Goal: Information Seeking & Learning: Understand process/instructions

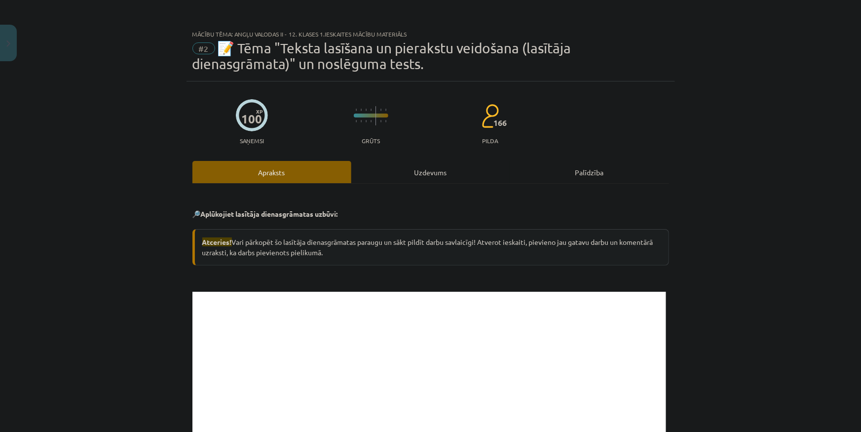
scroll to position [461, 0]
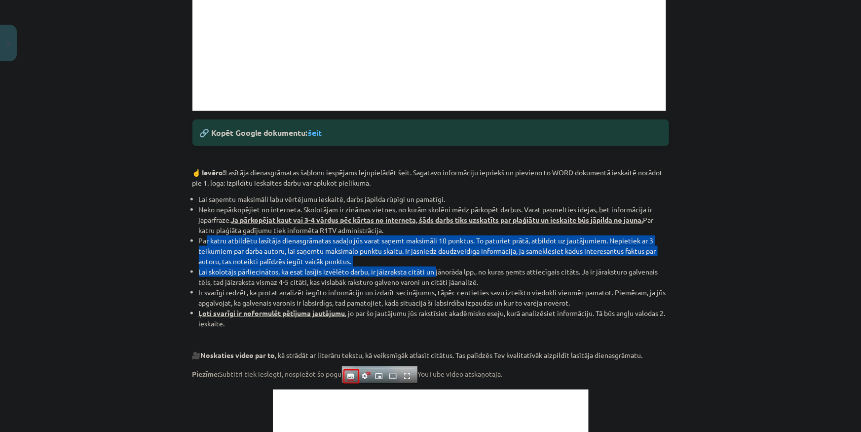
drag, startPoint x: 203, startPoint y: 243, endPoint x: 430, endPoint y: 268, distance: 228.3
click at [432, 268] on ul "Lai saņemtu maksimāli labu vērtējumu ieskaitē, darbs jāpilda rūpīgi un pamatīgi…" at bounding box center [430, 261] width 477 height 135
click at [429, 268] on li "Lai skolotājs pārliecinātos, ka esat lasījis izvēlēto darbu, ir jāizraksta citā…" at bounding box center [434, 276] width 470 height 21
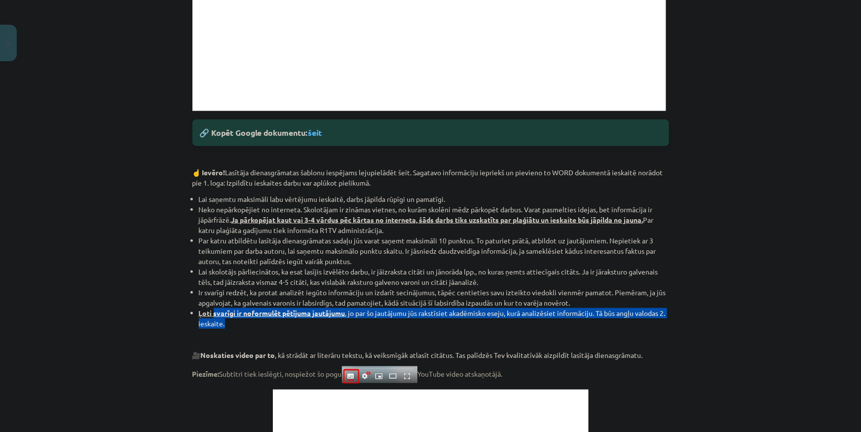
drag, startPoint x: 211, startPoint y: 311, endPoint x: 258, endPoint y: 322, distance: 48.2
click at [258, 322] on li "Ļoti svarīgi ir noformulēt pētījuma jautājumu , jo par šo jautājumu jūs rakstīs…" at bounding box center [434, 318] width 470 height 21
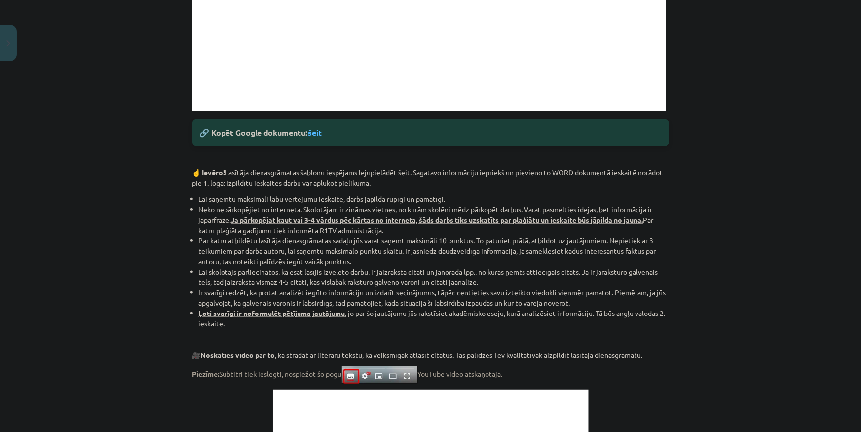
click at [241, 301] on li "Ir svarīgi redzēt, ka protat analizēt iegūto informāciju un izdarīt secinājumus…" at bounding box center [434, 297] width 470 height 21
click at [217, 289] on li "Ir svarīgi redzēt, ka protat analizēt iegūto informāciju un izdarīt secinājumus…" at bounding box center [434, 297] width 470 height 21
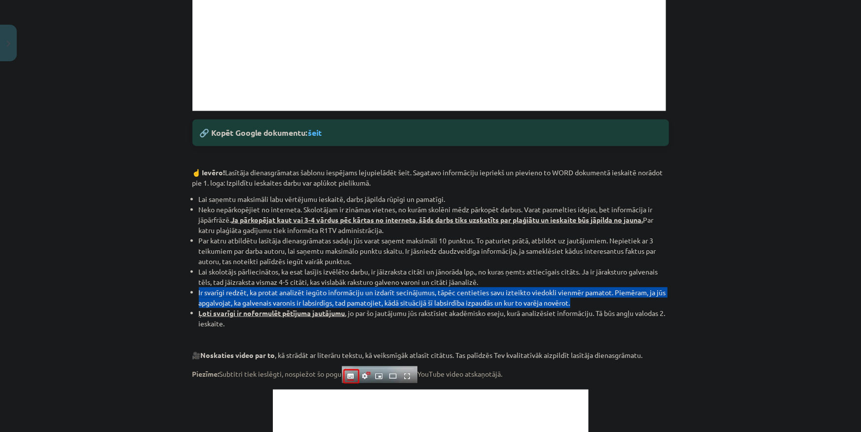
click at [217, 289] on li "Ir svarīgi redzēt, ka protat analizēt iegūto informāciju un izdarīt secinājumus…" at bounding box center [434, 297] width 470 height 21
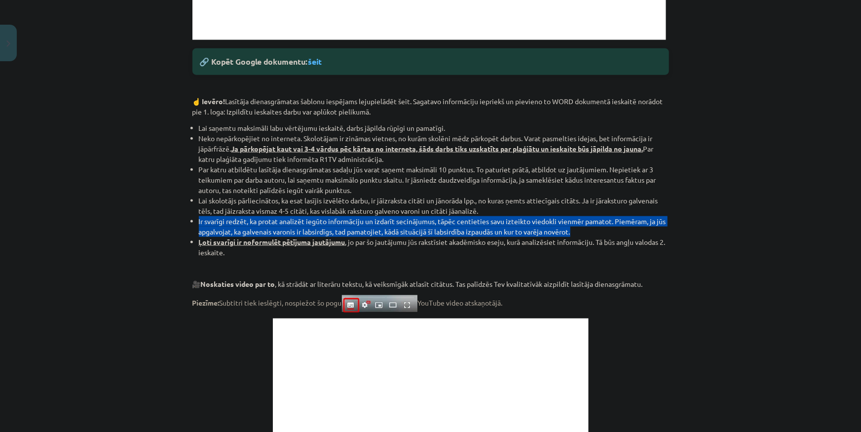
scroll to position [506, 0]
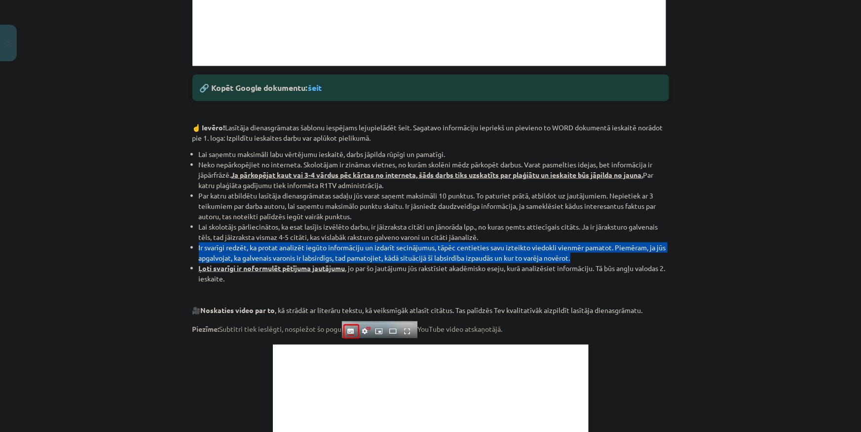
click at [249, 246] on li "Ir svarīgi redzēt, ka protat analizēt iegūto informāciju un izdarīt secinājumus…" at bounding box center [434, 252] width 470 height 21
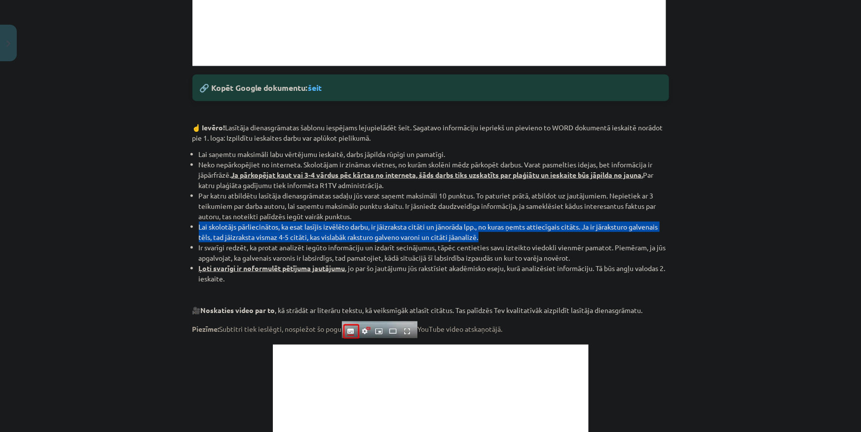
drag, startPoint x: 196, startPoint y: 225, endPoint x: 489, endPoint y: 241, distance: 293.5
click at [489, 241] on li "Lai skolotājs pārliecinātos, ka esat lasījis izvēlēto darbu, ir jāizraksta citā…" at bounding box center [434, 232] width 470 height 21
click at [466, 238] on li "Lai skolotājs pārliecinātos, ka esat lasījis izvēlēto darbu, ir jāizraksta citā…" at bounding box center [434, 232] width 470 height 21
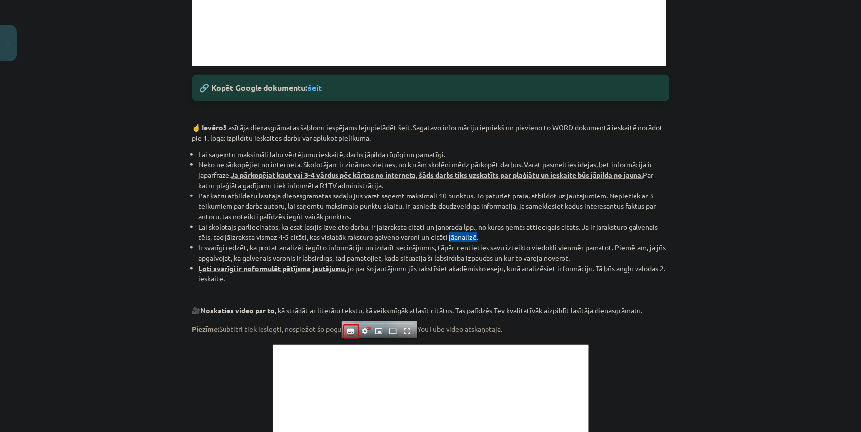
click at [466, 238] on li "Lai skolotājs pārliecinātos, ka esat lasījis izvēlēto darbu, ir jāizraksta citā…" at bounding box center [434, 232] width 470 height 21
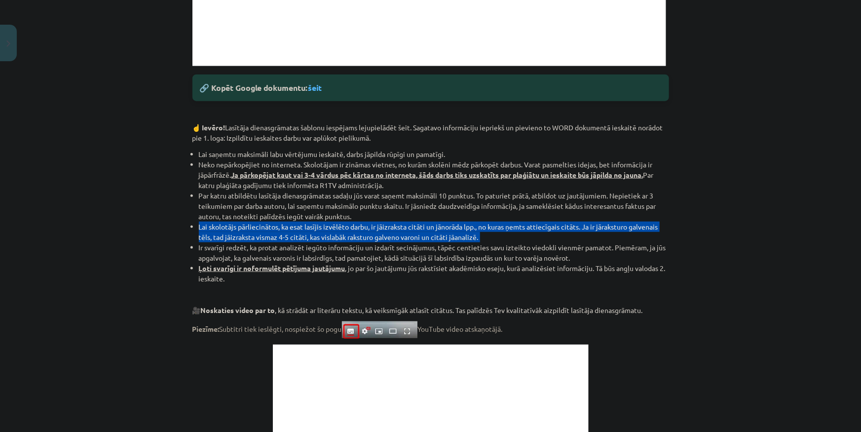
click at [466, 238] on li "Lai skolotājs pārliecinātos, ka esat lasījis izvēlēto darbu, ir jāizraksta citā…" at bounding box center [434, 232] width 470 height 21
click at [485, 237] on li "Lai skolotājs pārliecinātos, ka esat lasījis izvēlēto darbu, ir jāizraksta citā…" at bounding box center [434, 232] width 470 height 21
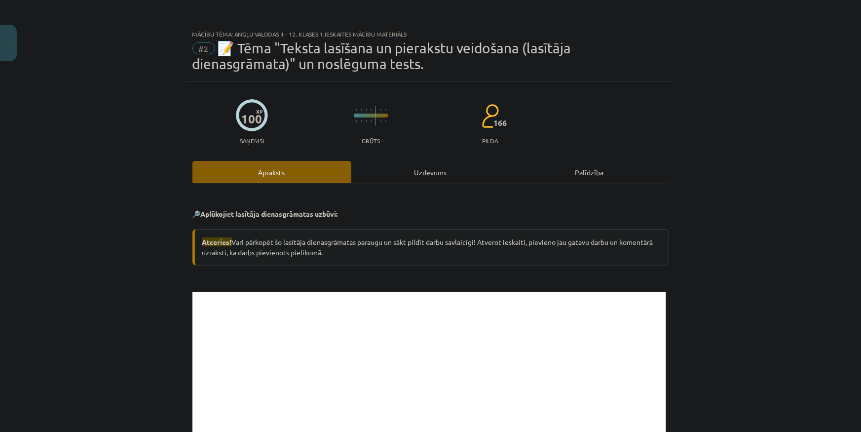
scroll to position [0, 0]
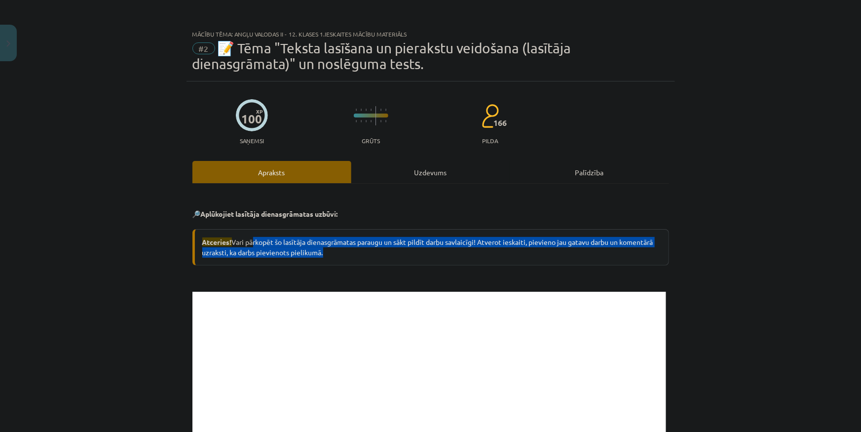
drag, startPoint x: 327, startPoint y: 255, endPoint x: 251, endPoint y: 243, distance: 77.0
click at [251, 243] on div "Atceries! Vari pārkopēt šo lasītāja dienasgrāmatas paraugu un sākt pildīt darbu…" at bounding box center [430, 247] width 477 height 37
click at [251, 242] on div "Atceries! Vari pārkopēt šo lasītāja dienasgrāmatas paraugu un sākt pildīt darbu…" at bounding box center [430, 247] width 477 height 37
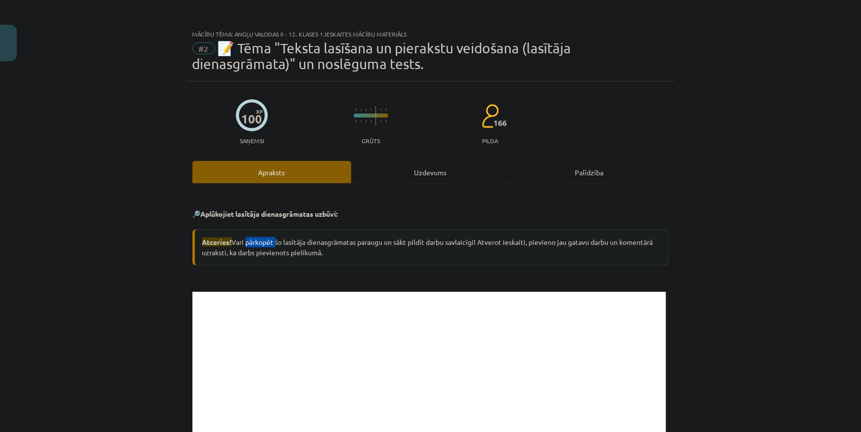
click at [251, 242] on div "Atceries! Vari pārkopēt šo lasītāja dienasgrāmatas paraugu un sākt pildīt darbu…" at bounding box center [430, 247] width 477 height 37
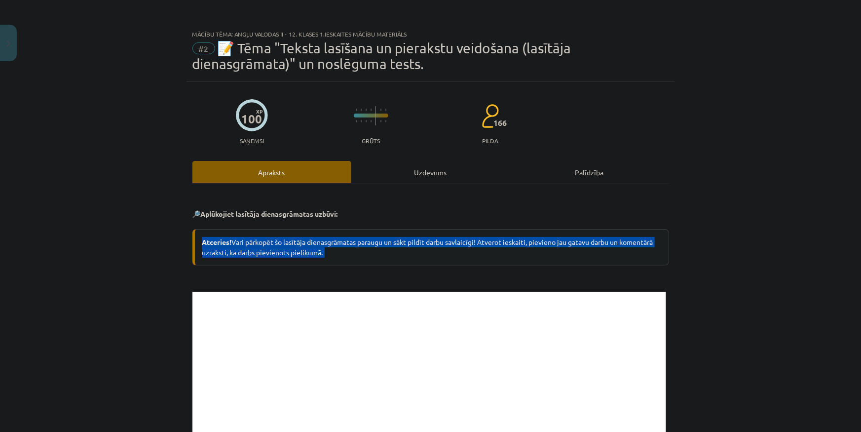
click at [251, 242] on div "Atceries! Vari pārkopēt šo lasītāja dienasgrāmatas paraugu un sākt pildīt darbu…" at bounding box center [430, 247] width 477 height 37
